Goal: Transaction & Acquisition: Purchase product/service

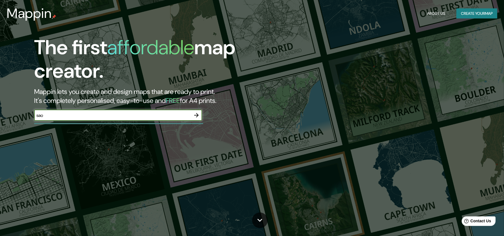
type input "[GEOGRAPHIC_DATA]"
click at [195, 113] on icon "button" at bounding box center [196, 115] width 7 height 7
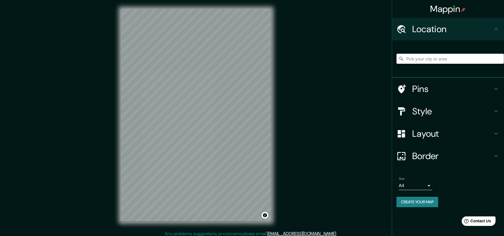
click at [432, 60] on input "Pick your city or area" at bounding box center [449, 59] width 107 height 10
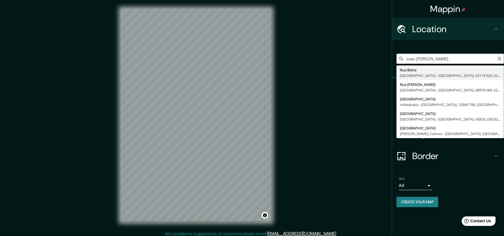
type input "ssao [PERSON_NAME]"
click at [500, 57] on icon "Clear" at bounding box center [499, 59] width 4 height 4
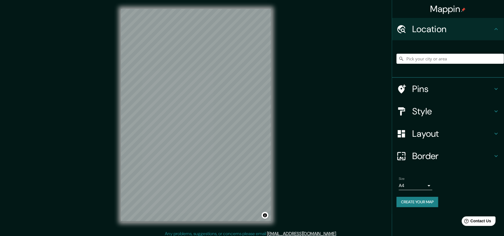
click at [324, 154] on div "Mappin Location Pins Style Layout Border Choose a border. Hint : you can make l…" at bounding box center [252, 119] width 504 height 239
click at [457, 62] on input "Pick your city or area" at bounding box center [449, 59] width 107 height 10
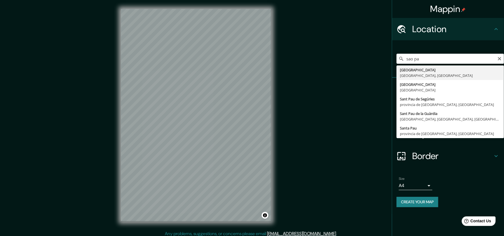
type input "[GEOGRAPHIC_DATA], [GEOGRAPHIC_DATA], [GEOGRAPHIC_DATA]"
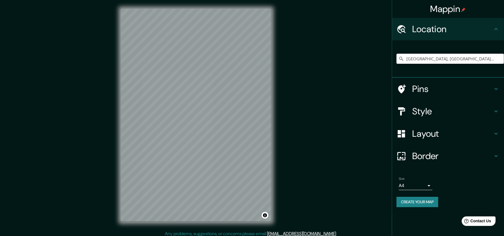
click at [438, 84] on h4 "Pins" at bounding box center [452, 88] width 81 height 11
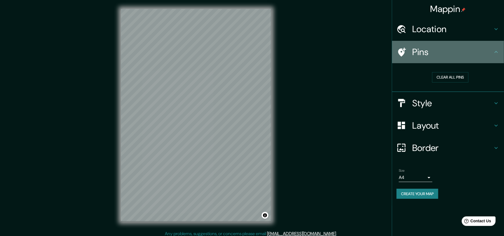
click at [439, 54] on h4 "Pins" at bounding box center [452, 51] width 81 height 11
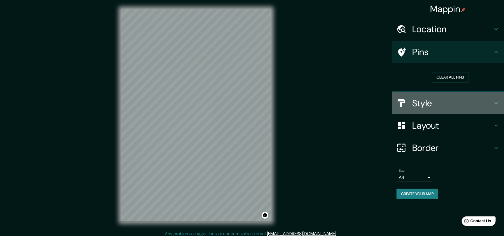
click at [441, 102] on h4 "Style" at bounding box center [452, 103] width 81 height 11
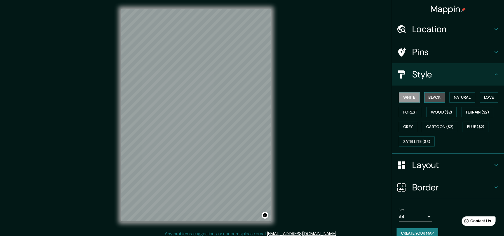
click at [428, 96] on button "Black" at bounding box center [434, 97] width 21 height 10
click at [409, 97] on button "White" at bounding box center [409, 97] width 21 height 10
click at [457, 94] on button "Natural" at bounding box center [462, 97] width 26 height 10
click at [432, 171] on h4 "Layout" at bounding box center [452, 164] width 81 height 11
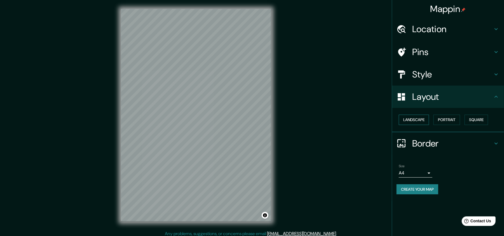
click at [420, 122] on button "Landscape" at bounding box center [414, 120] width 30 height 10
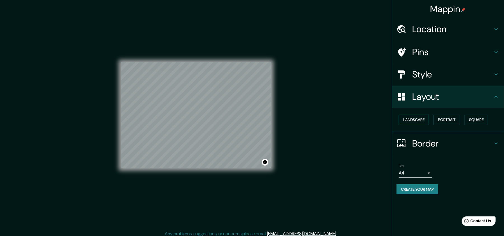
click at [420, 122] on button "Landscape" at bounding box center [414, 120] width 30 height 10
click at [432, 120] on div "Landscape [GEOGRAPHIC_DATA]" at bounding box center [449, 119] width 107 height 15
click at [440, 118] on button "Portrait" at bounding box center [446, 120] width 27 height 10
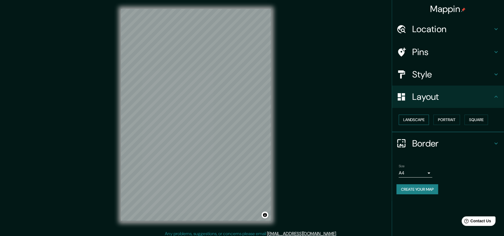
click at [424, 121] on button "Landscape" at bounding box center [414, 120] width 30 height 10
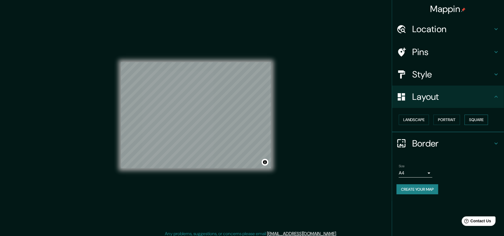
click at [478, 118] on button "Square" at bounding box center [475, 120] width 23 height 10
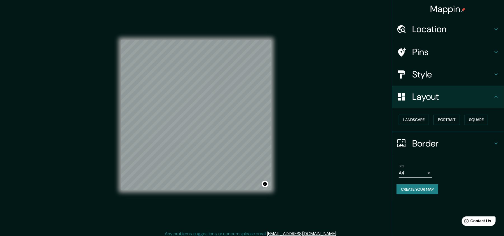
click at [427, 141] on h4 "Border" at bounding box center [452, 143] width 81 height 11
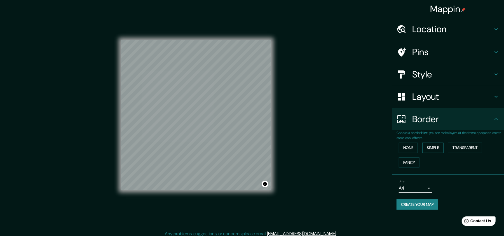
click at [433, 148] on button "Simple" at bounding box center [432, 148] width 21 height 10
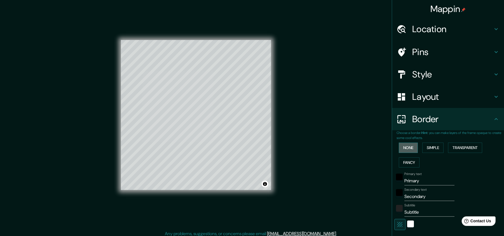
click at [410, 150] on button "None" at bounding box center [408, 148] width 19 height 10
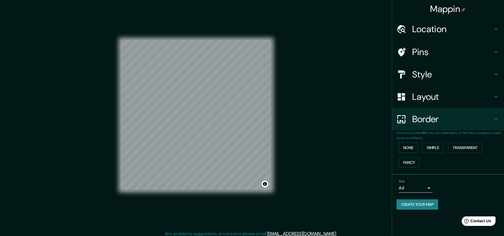
click at [442, 117] on h4 "Border" at bounding box center [452, 119] width 81 height 11
click at [435, 111] on div "Border" at bounding box center [448, 119] width 112 height 22
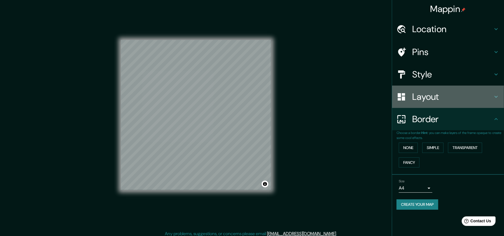
click at [437, 98] on h4 "Layout" at bounding box center [452, 96] width 81 height 11
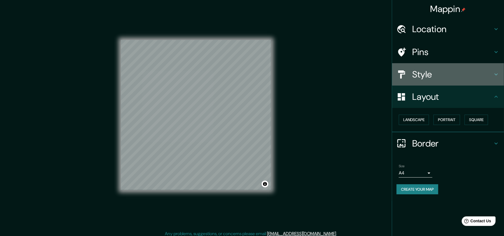
click at [429, 64] on div "Style" at bounding box center [448, 74] width 112 height 22
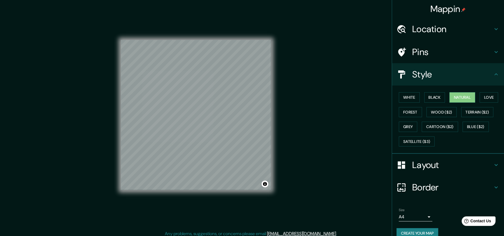
click at [431, 54] on h4 "Pins" at bounding box center [452, 51] width 81 height 11
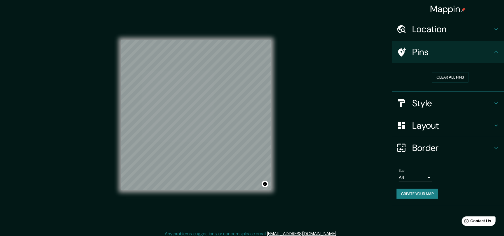
click at [430, 30] on h4 "Location" at bounding box center [452, 28] width 81 height 11
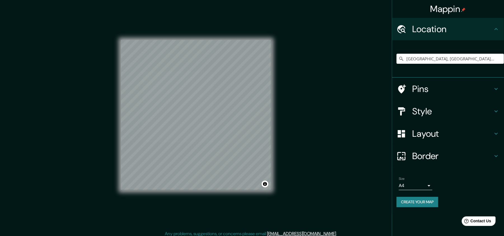
drag, startPoint x: 430, startPoint y: 30, endPoint x: 375, endPoint y: 55, distance: 60.1
click at [430, 30] on h4 "Location" at bounding box center [452, 28] width 81 height 11
